Goal: Information Seeking & Learning: Learn about a topic

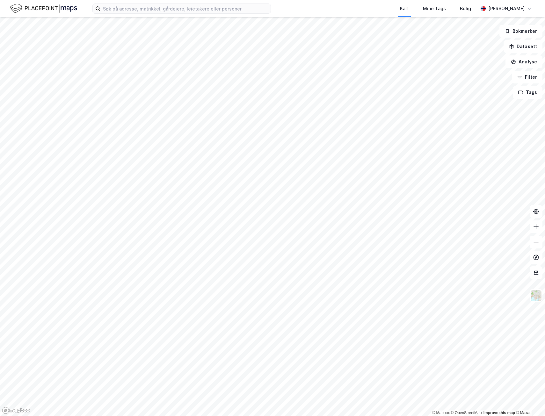
click at [471, 410] on div "© Mapbox © OpenStreetMap Improve this map © Maxar" at bounding box center [272, 216] width 545 height 399
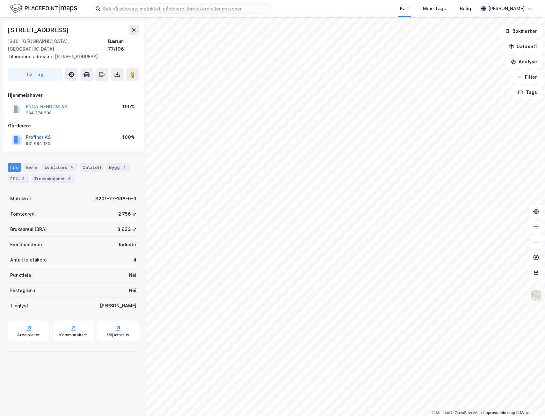
click at [0, 0] on button "Profinor AS" at bounding box center [0, 0] width 0 height 0
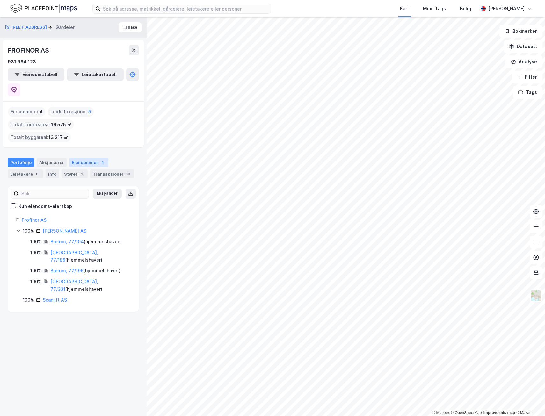
click at [75, 158] on div "Eiendommer 4" at bounding box center [88, 162] width 39 height 9
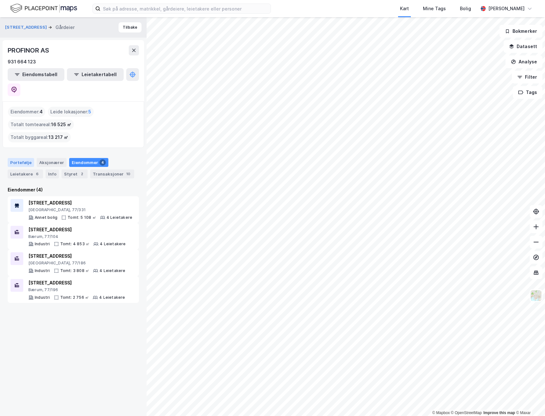
click at [23, 158] on div "Portefølje" at bounding box center [21, 162] width 26 height 9
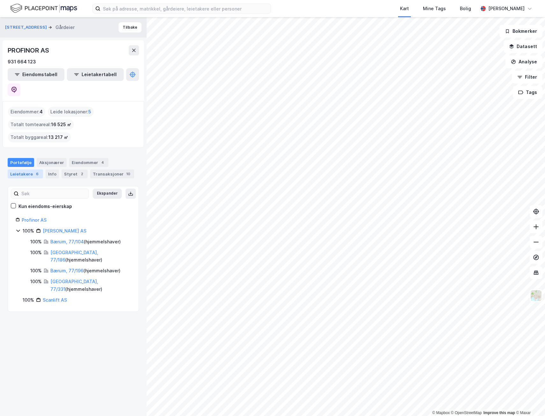
click at [31, 170] on div "Leietakere 6" at bounding box center [25, 174] width 35 height 9
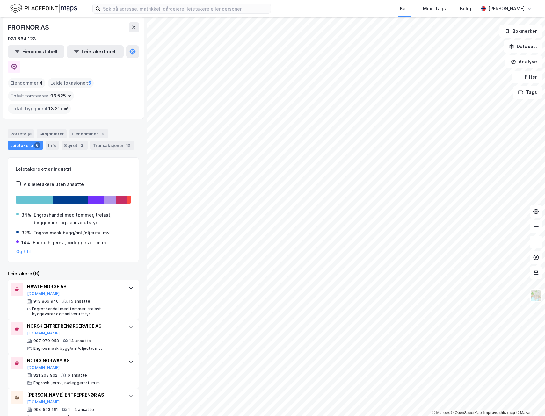
scroll to position [84, 0]
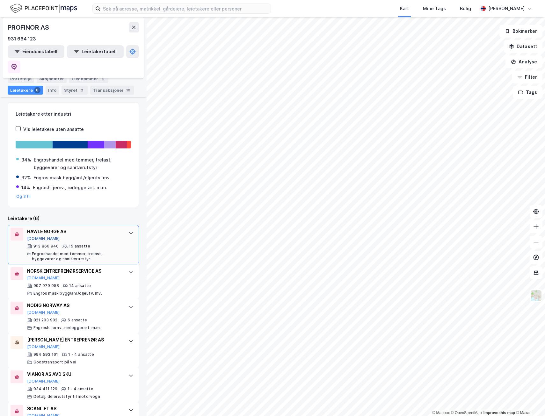
click at [39, 236] on button "[DOMAIN_NAME]" at bounding box center [43, 238] width 33 height 5
click at [31, 414] on button "[DOMAIN_NAME]" at bounding box center [43, 416] width 33 height 5
click at [33, 276] on button "[DOMAIN_NAME]" at bounding box center [43, 278] width 33 height 5
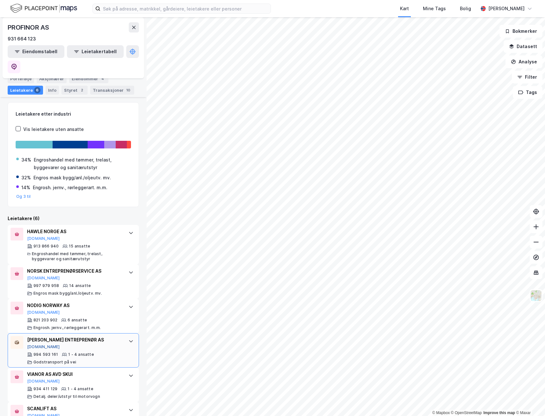
click at [38, 345] on button "[DOMAIN_NAME]" at bounding box center [43, 347] width 33 height 5
click at [33, 310] on button "[DOMAIN_NAME]" at bounding box center [43, 312] width 33 height 5
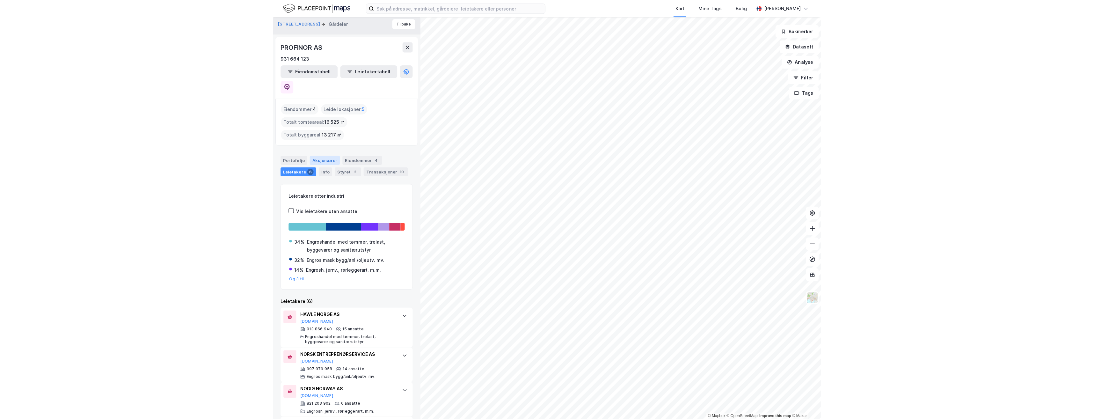
scroll to position [0, 0]
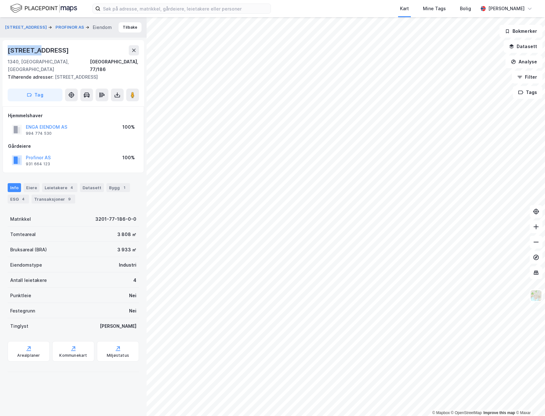
drag, startPoint x: 40, startPoint y: 49, endPoint x: 1, endPoint y: 48, distance: 38.9
click at [1, 48] on div "Årenga 10 PROFINOR AS Eiendom Tilbake Årenga 10 1340, Skui, Akershus Bærum, 77/…" at bounding box center [73, 216] width 147 height 399
copy div "[STREET_ADDRESS]"
click at [545, 334] on html "Kart Mine Tags Bolig Ragnar Mykland © Mapbox © OpenStreetMap Improve this map ©…" at bounding box center [272, 208] width 545 height 416
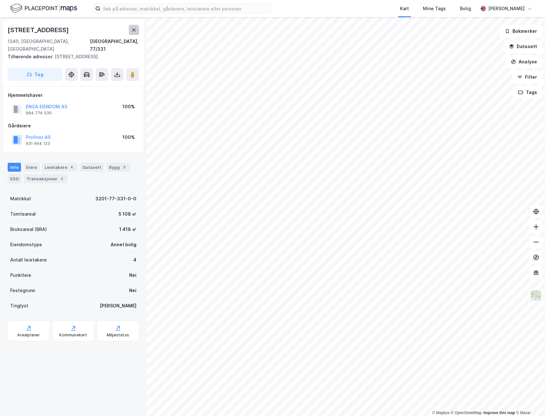
click at [133, 31] on icon at bounding box center [133, 29] width 5 height 5
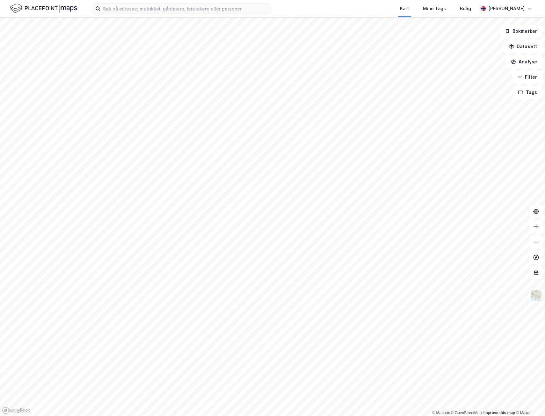
click at [41, 6] on img at bounding box center [43, 8] width 67 height 11
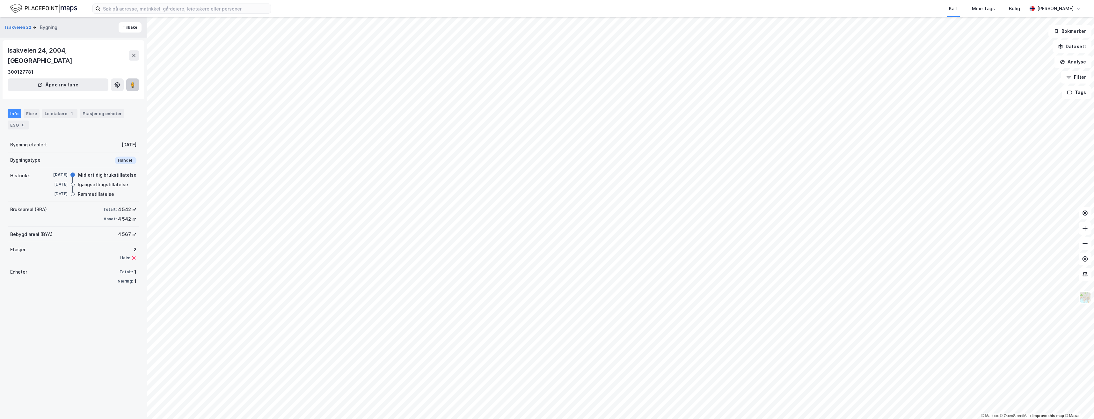
click at [136, 78] on button at bounding box center [132, 84] width 13 height 13
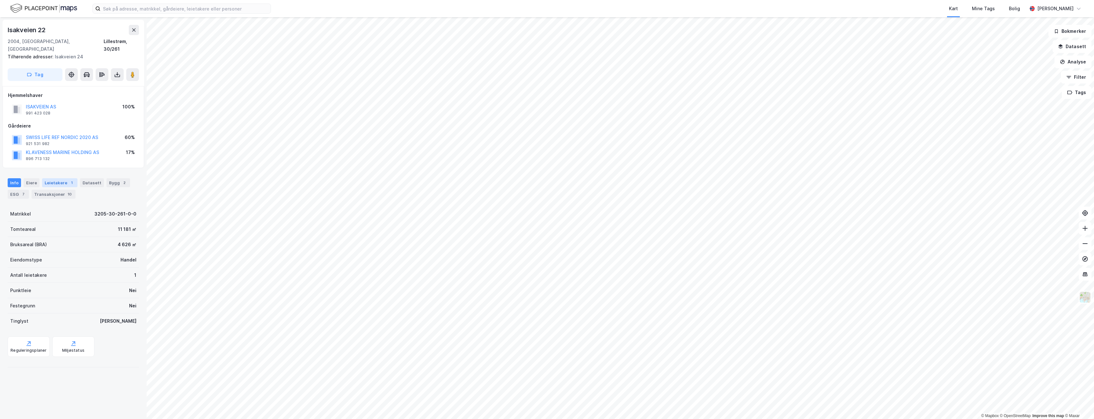
click at [69, 180] on div "1" at bounding box center [72, 183] width 6 height 6
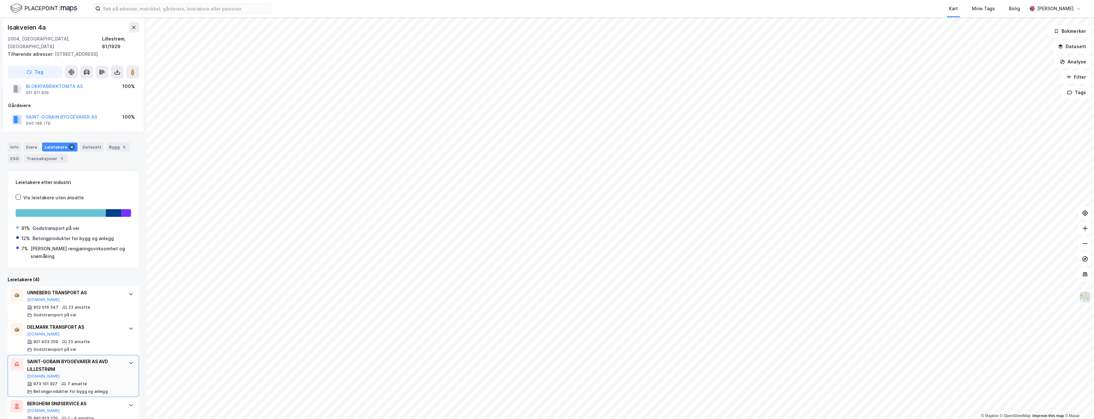
scroll to position [33, 0]
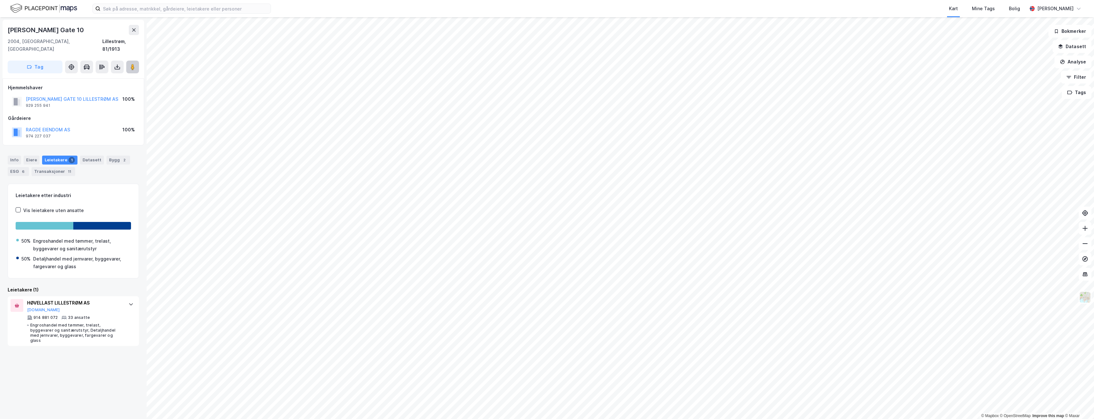
click at [131, 64] on image at bounding box center [133, 67] width 4 height 6
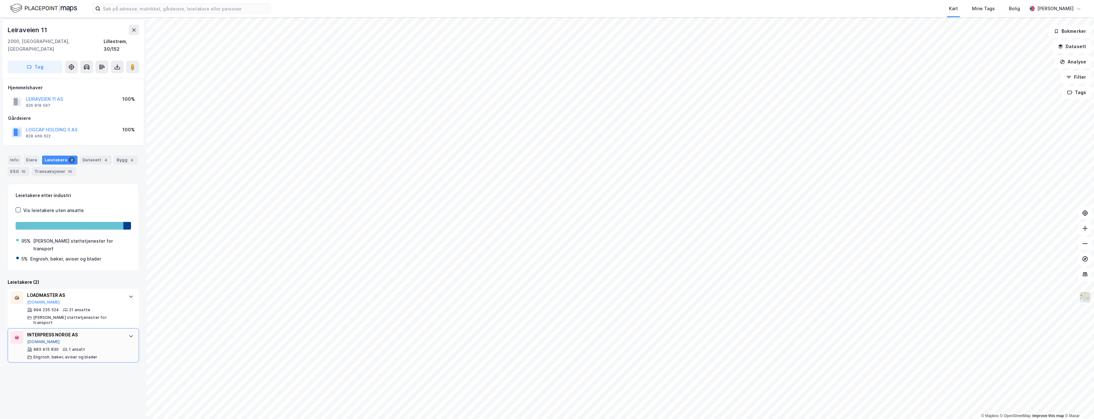
click at [33, 339] on button "[DOMAIN_NAME]" at bounding box center [43, 341] width 33 height 5
click at [35, 300] on button "[DOMAIN_NAME]" at bounding box center [43, 302] width 33 height 5
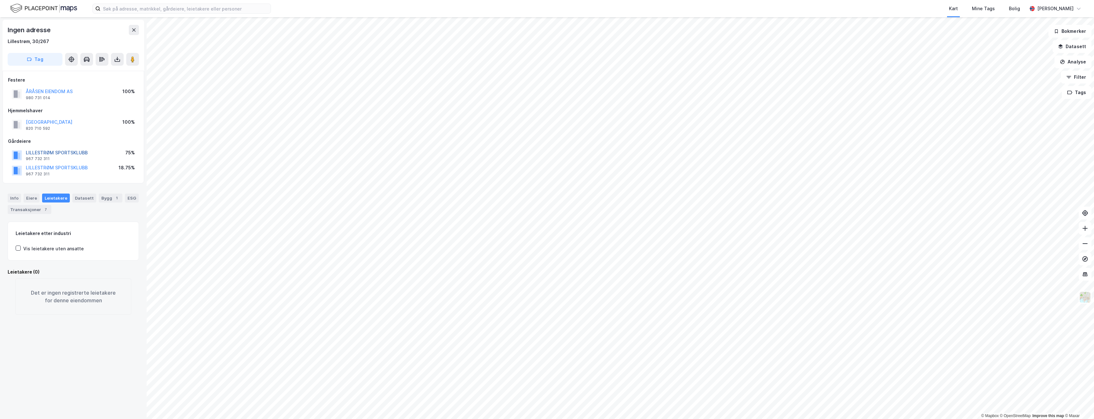
click at [0, 0] on button "LILLESTRØM SPORTSKLUBB" at bounding box center [0, 0] width 0 height 0
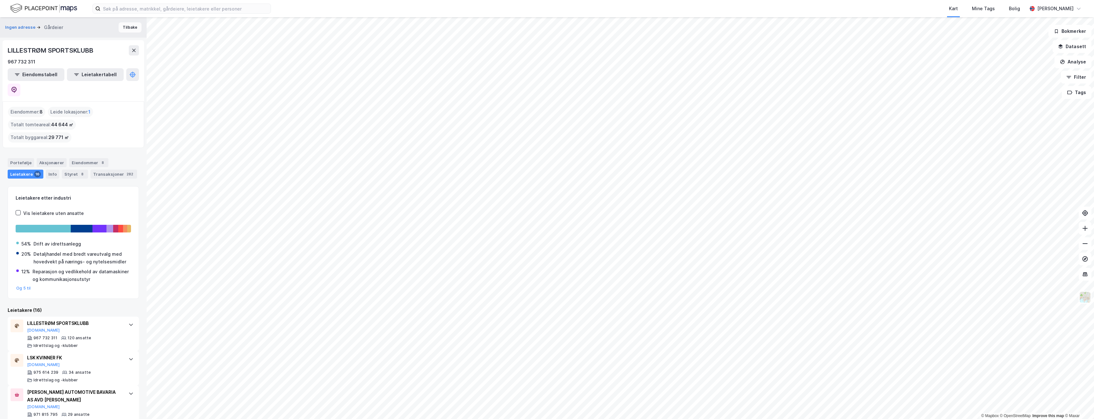
click at [125, 26] on button "Tilbake" at bounding box center [130, 27] width 23 height 10
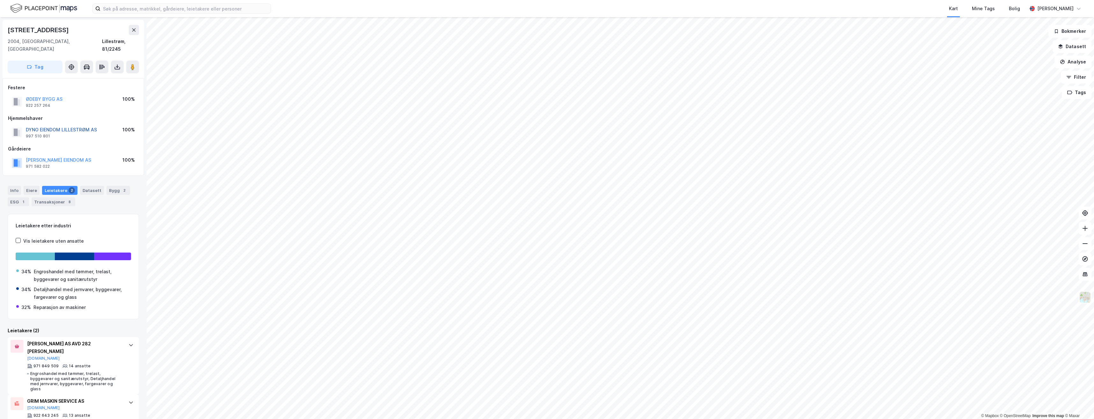
click at [0, 0] on button "DYNO EIENDOM LILLESTRØM AS" at bounding box center [0, 0] width 0 height 0
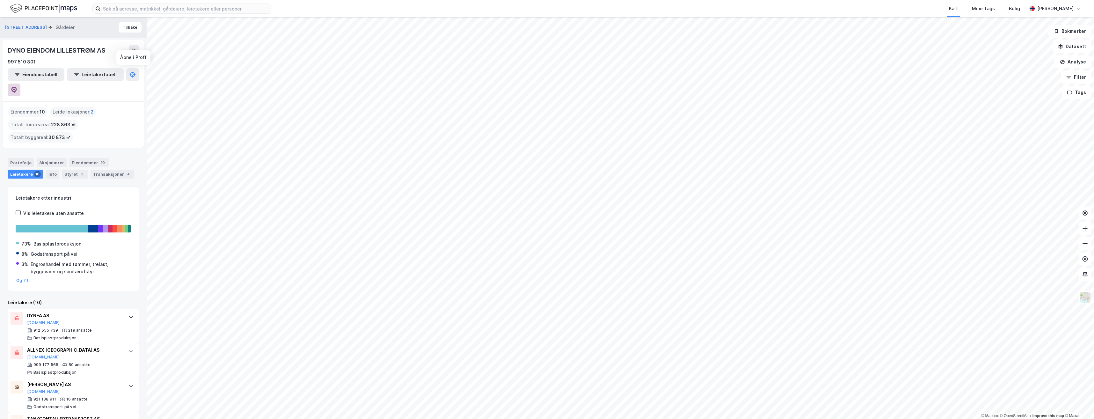
click at [17, 87] on icon at bounding box center [13, 90] width 5 height 6
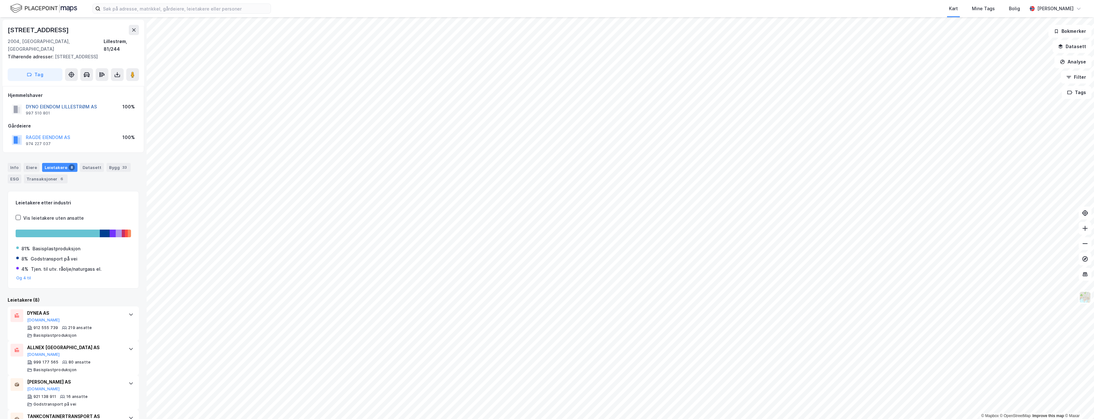
click at [0, 0] on button "DYNO EIENDOM LILLESTRØM AS" at bounding box center [0, 0] width 0 height 0
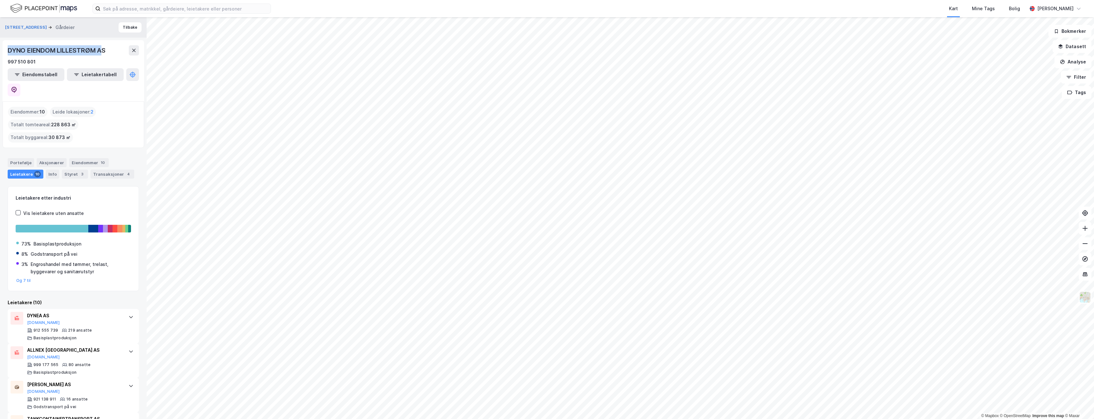
drag, startPoint x: 104, startPoint y: 48, endPoint x: 0, endPoint y: 47, distance: 104.0
click at [0, 47] on div "Svelleveien 37 Gårdeier Tilbake DYNO EIENDOM LILLESTRØM AS 997 510 801 Eiendoms…" at bounding box center [73, 218] width 147 height 402
drag, startPoint x: 120, startPoint y: 55, endPoint x: 0, endPoint y: 55, distance: 119.9
click at [0, 55] on div "Svelleveien 37 Gårdeier Tilbake DYNO EIENDOM LILLESTRØM AS 997 510 801 Eiendoms…" at bounding box center [73, 218] width 147 height 402
copy div "DYNO EIENDOM LILLESTRØM AS"
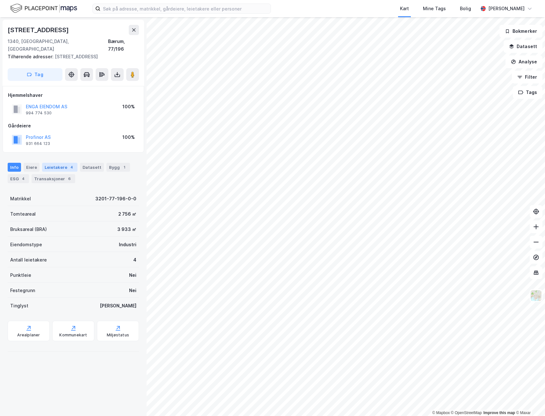
click at [55, 163] on div "Leietakere 4" at bounding box center [59, 167] width 35 height 9
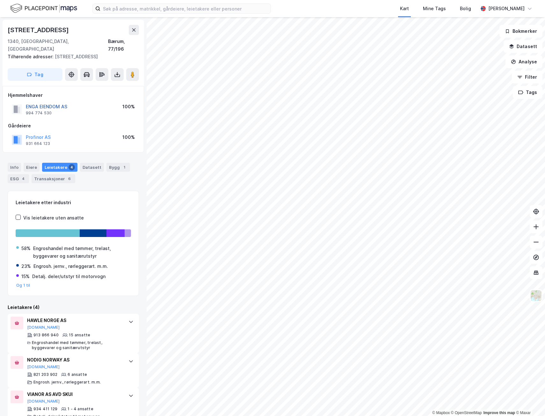
click at [0, 0] on button "ENGA EIENDOM AS" at bounding box center [0, 0] width 0 height 0
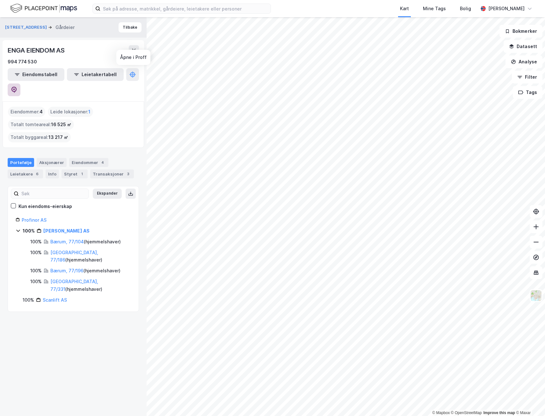
click at [17, 87] on icon at bounding box center [14, 90] width 6 height 6
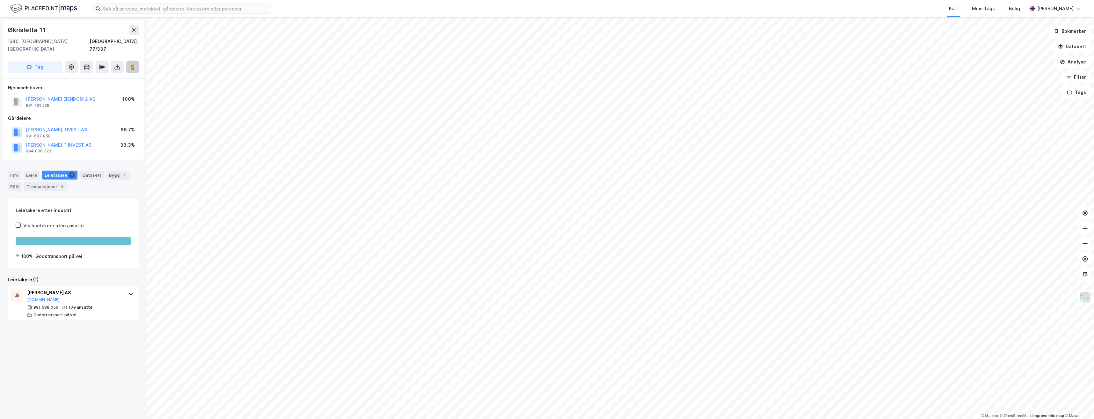
click at [134, 64] on image at bounding box center [133, 67] width 4 height 6
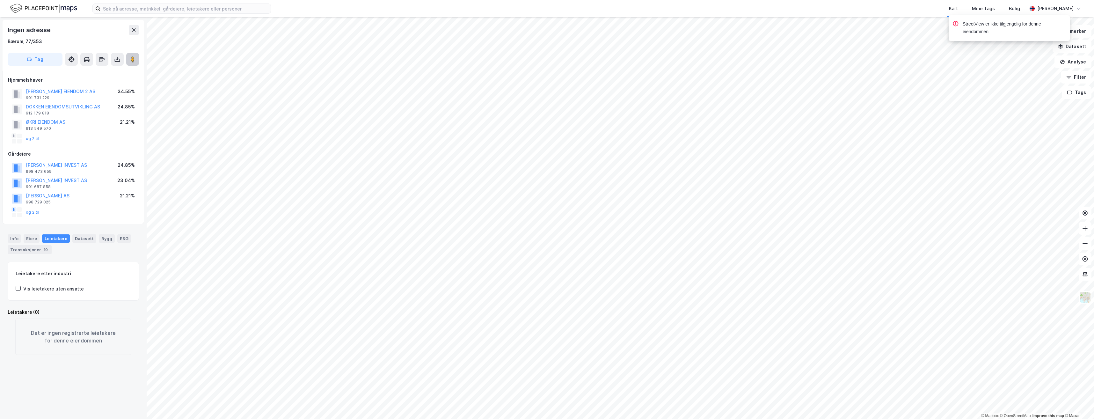
click at [129, 63] on button at bounding box center [132, 59] width 13 height 13
click at [127, 55] on button at bounding box center [132, 59] width 13 height 13
